Goal: Communication & Community: Share content

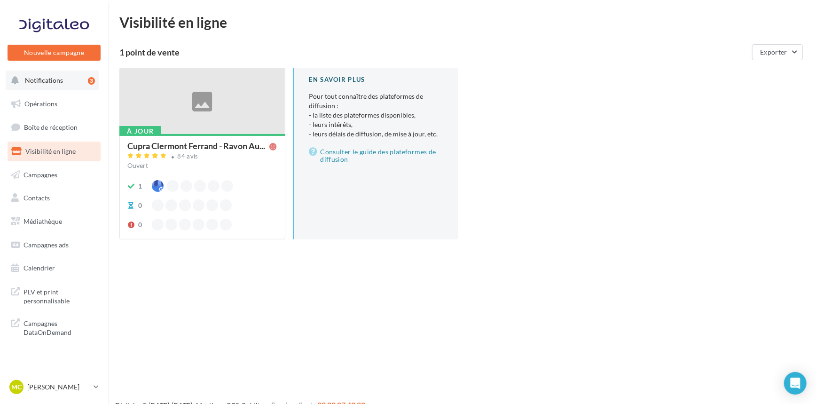
click at [36, 78] on span "Notifications" at bounding box center [44, 80] width 38 height 8
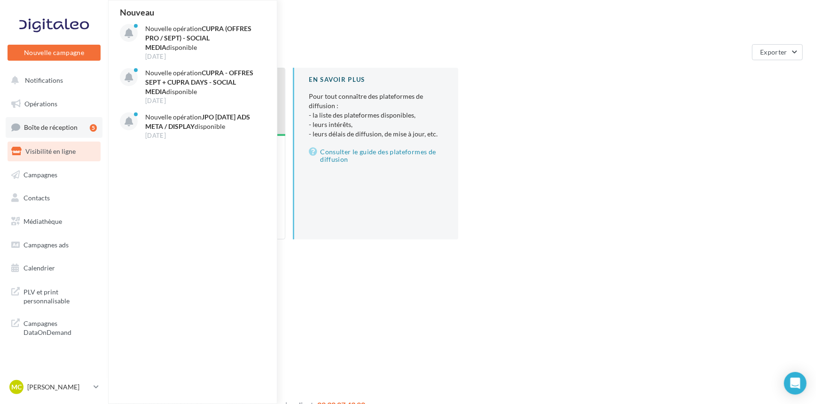
click at [50, 127] on span "Boîte de réception" at bounding box center [51, 127] width 54 height 8
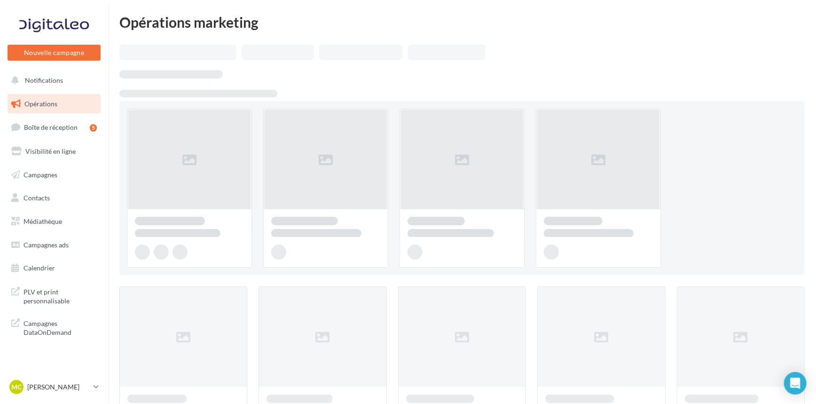
click at [55, 111] on link "Opérations" at bounding box center [54, 104] width 97 height 20
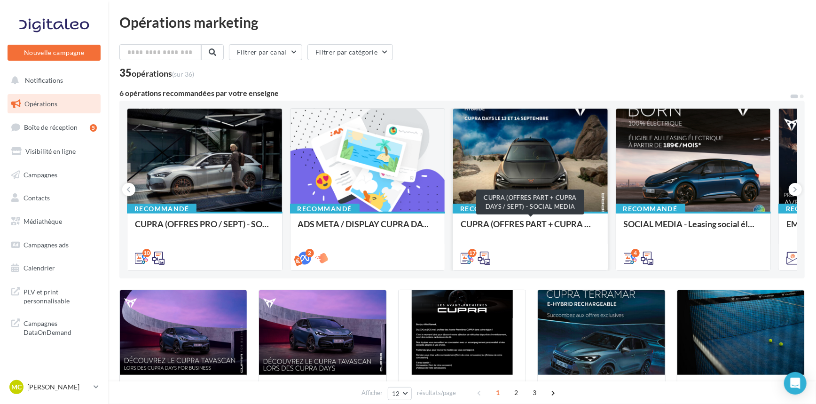
click at [530, 222] on div "CUPRA (OFFRES PART + CUPRA DAYS / SEPT) - SOCIAL MEDIA" at bounding box center [531, 228] width 140 height 19
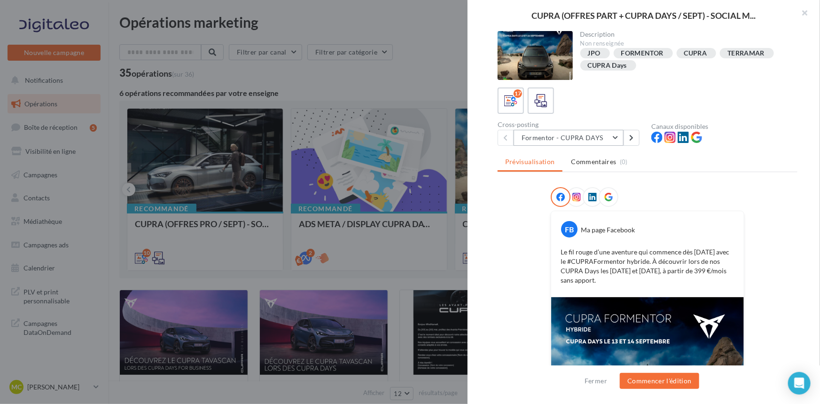
click at [588, 138] on button "Formentor - CUPRA DAYS" at bounding box center [569, 138] width 110 height 16
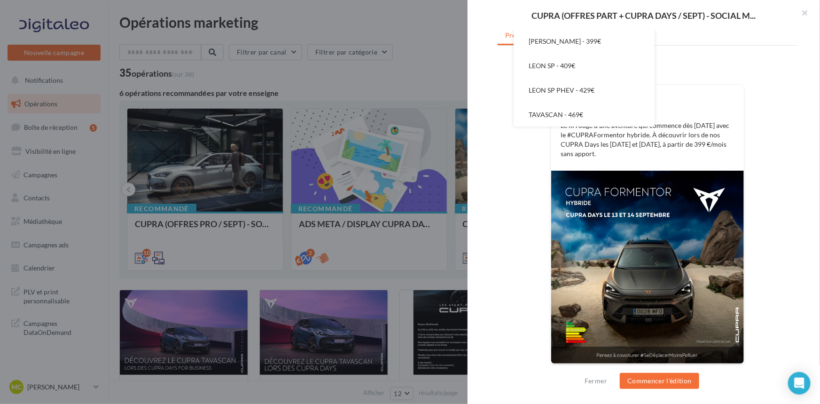
scroll to position [127, 0]
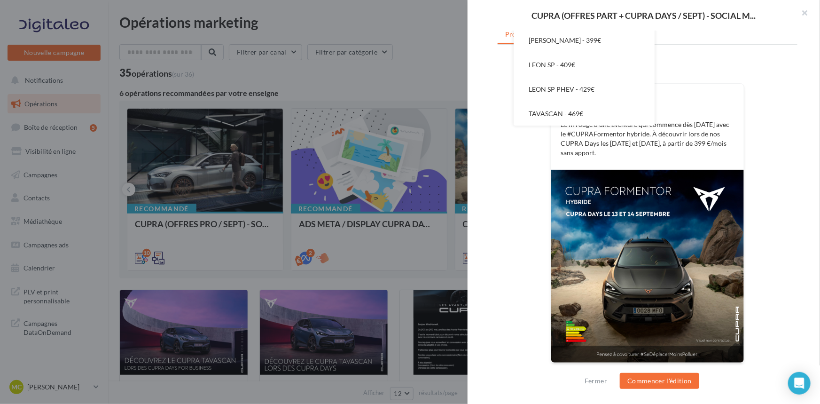
click at [787, 257] on div "FB Ma page Facebook Le fil rouge d’une aventure qui commence dès aujourd’hui av…" at bounding box center [648, 217] width 300 height 315
